Goal: Task Accomplishment & Management: Manage account settings

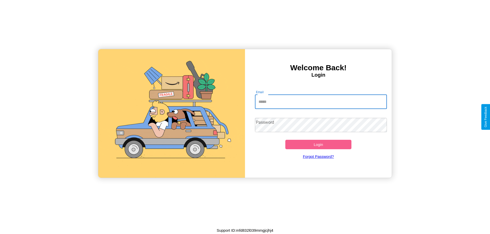
click at [321, 102] on input "Email" at bounding box center [321, 102] width 132 height 14
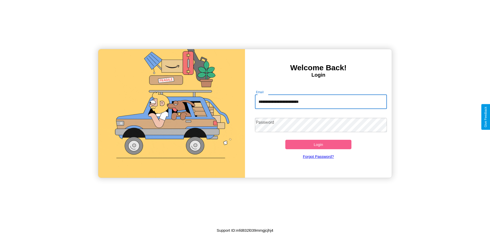
type input "**********"
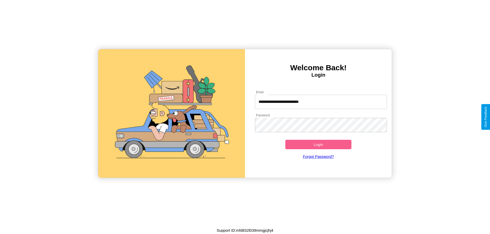
click at [318, 145] on button "Login" at bounding box center [318, 144] width 66 height 9
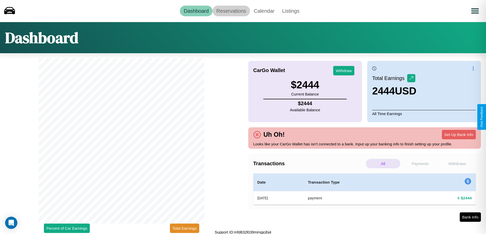
click at [231, 11] on link "Reservations" at bounding box center [230, 11] width 37 height 11
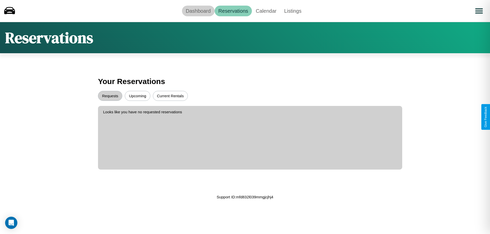
click at [198, 11] on link "Dashboard" at bounding box center [198, 11] width 33 height 11
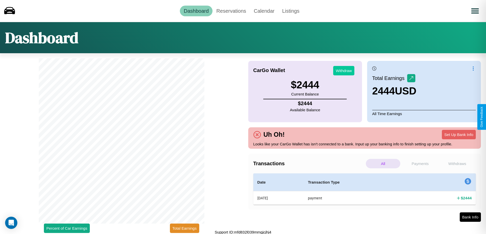
click at [344, 71] on button "Withdraw" at bounding box center [343, 70] width 21 height 9
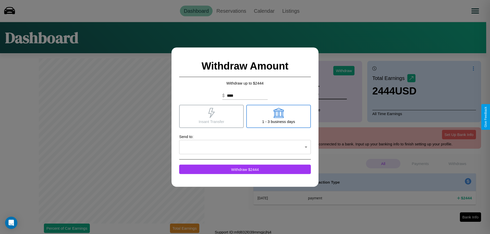
click at [278, 116] on icon at bounding box center [278, 113] width 10 height 10
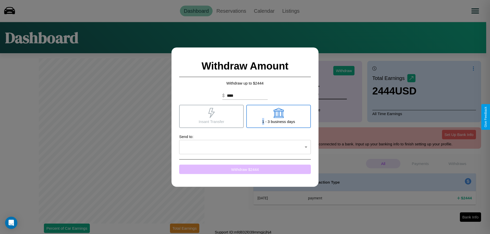
click at [245, 169] on button "Withdraw $ 2444" at bounding box center [245, 169] width 132 height 9
